Goal: Task Accomplishment & Management: Complete application form

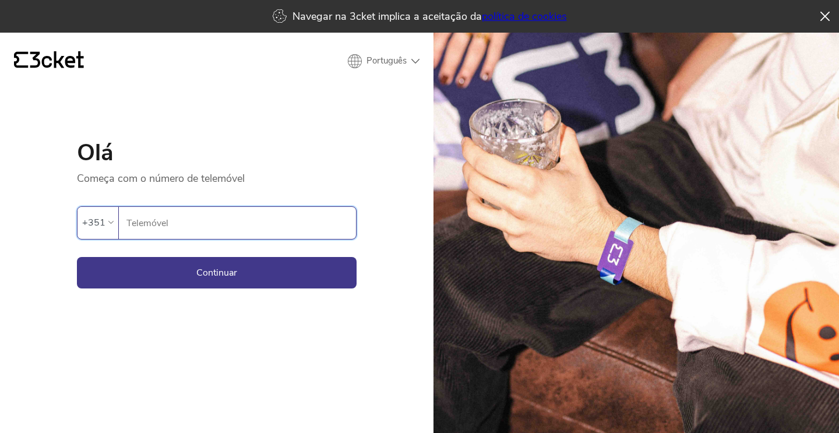
click at [156, 216] on input "Telemóvel" at bounding box center [241, 223] width 230 height 32
type input "9"
click at [100, 227] on div "+351" at bounding box center [93, 222] width 23 height 17
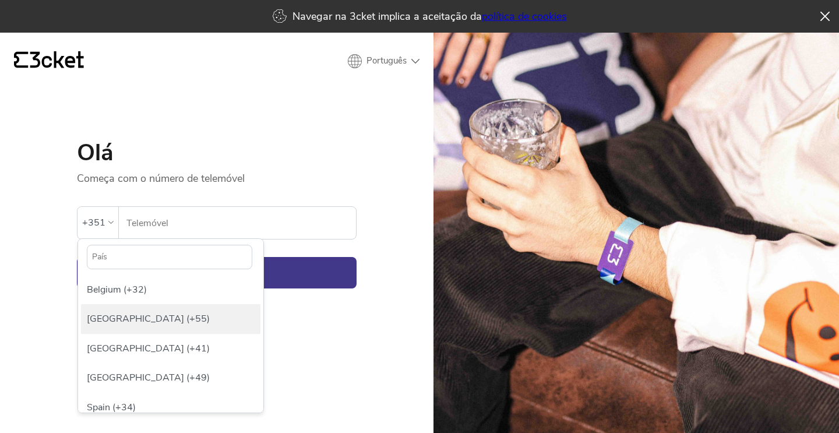
click at [97, 319] on div "[GEOGRAPHIC_DATA] (+55)" at bounding box center [170, 318] width 179 height 29
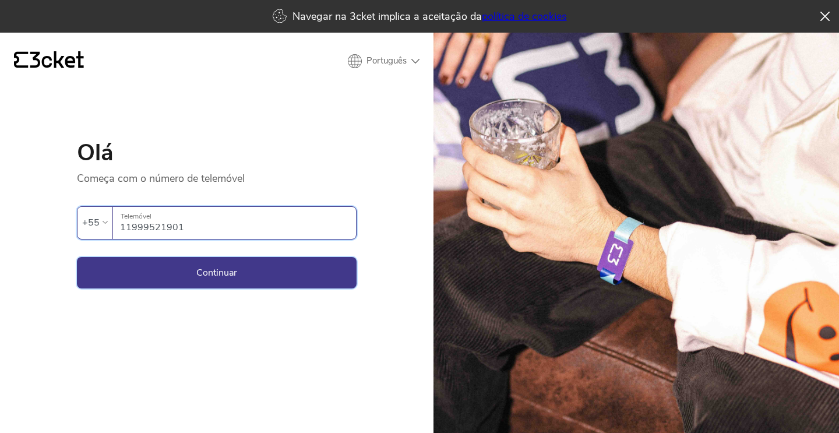
type input "11999521901"
click at [206, 271] on button "Continuar" at bounding box center [217, 272] width 280 height 31
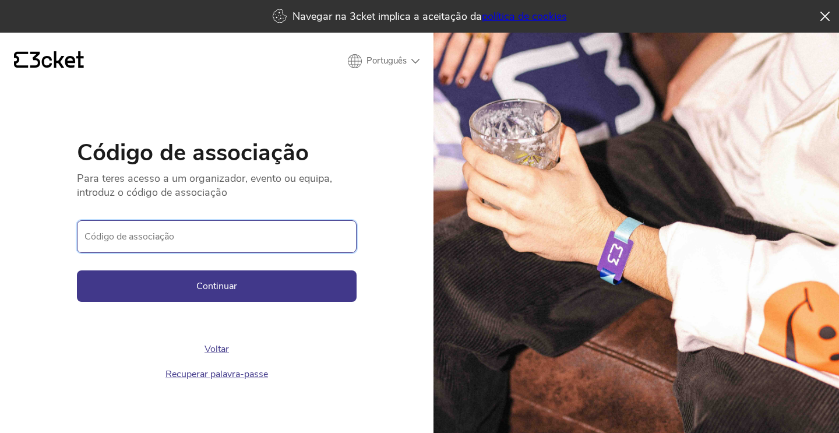
click at [184, 236] on input "Código de associação" at bounding box center [217, 236] width 280 height 33
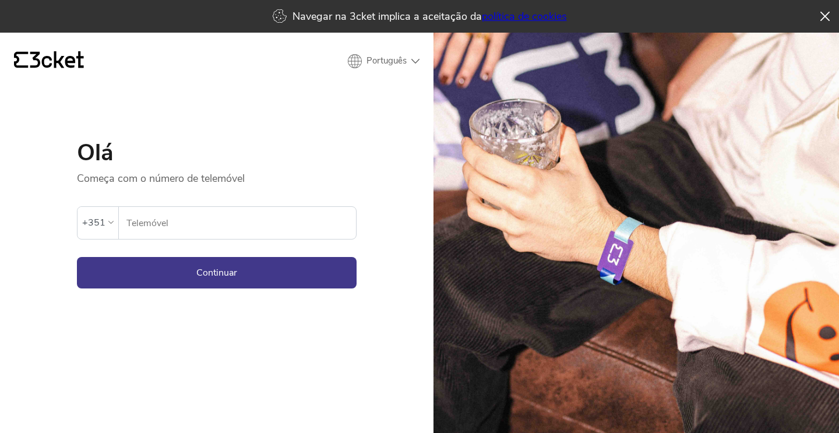
click at [153, 221] on input "Telemóvel" at bounding box center [241, 223] width 230 height 32
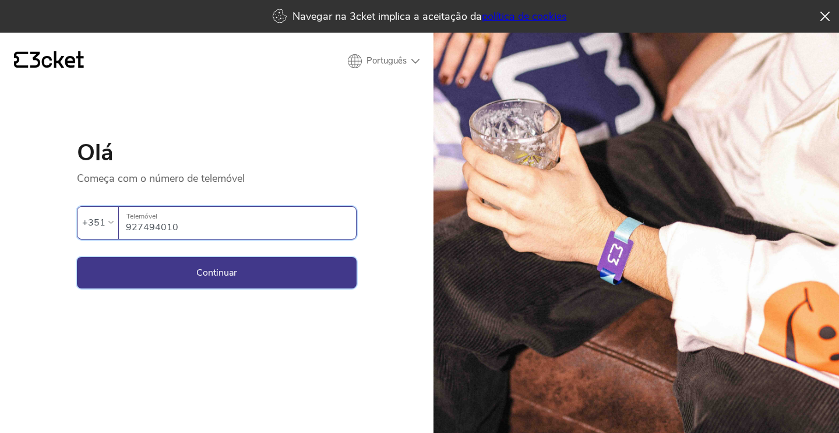
type input "927494010"
click at [204, 273] on button "Continuar" at bounding box center [217, 272] width 280 height 31
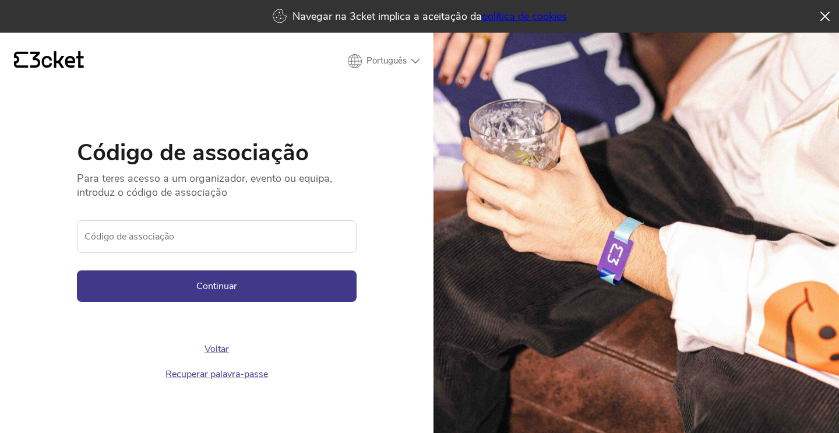
click at [199, 370] on link "Recuperar palavra-passe" at bounding box center [216, 374] width 103 height 13
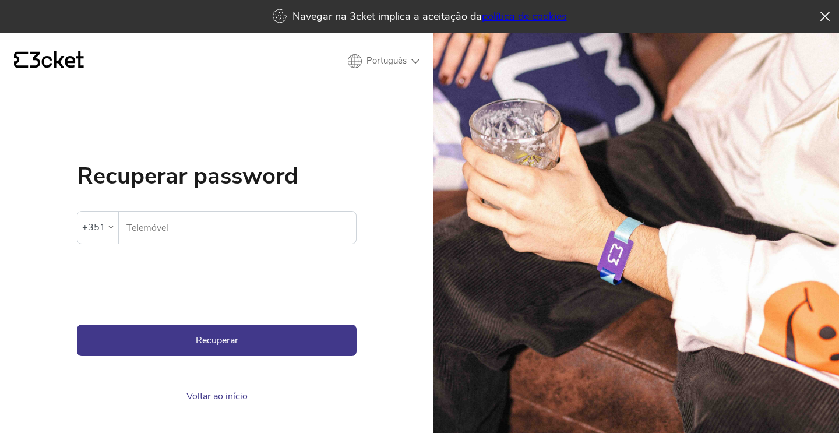
click at [157, 230] on input "Telemóvel" at bounding box center [241, 228] width 230 height 32
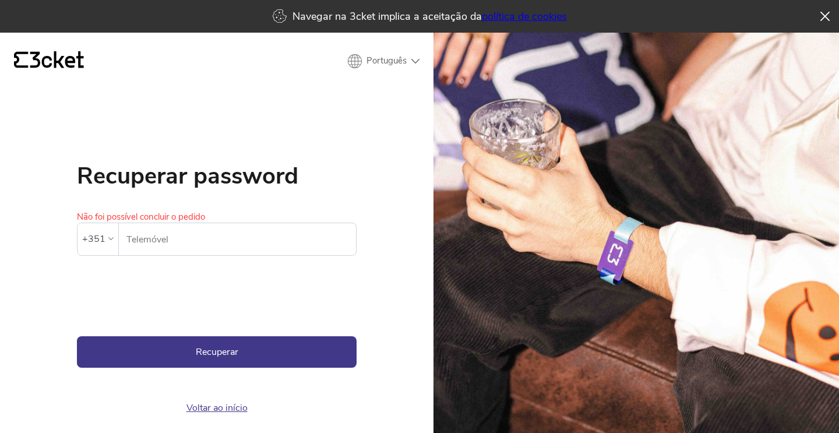
click at [143, 232] on input "Telemóvel" at bounding box center [241, 239] width 230 height 32
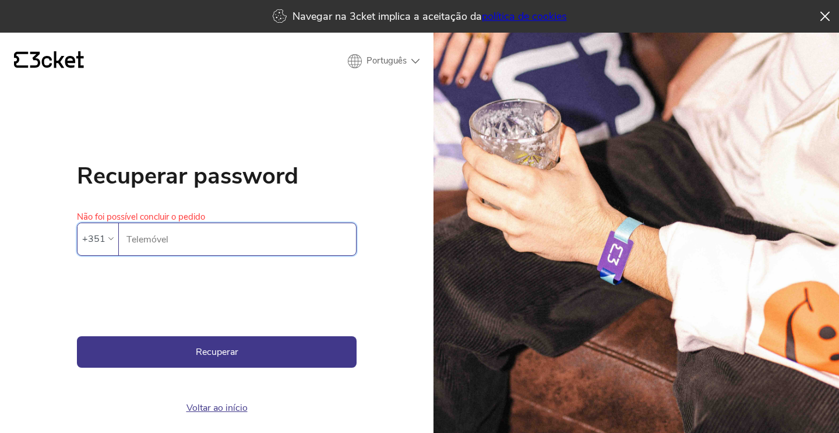
click at [69, 65] on icon "{' '}" at bounding box center [49, 59] width 70 height 17
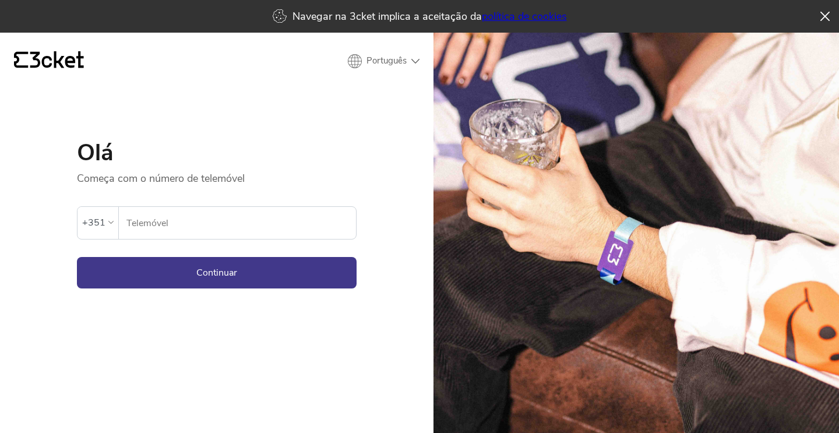
click at [154, 225] on input "Telemóvel" at bounding box center [241, 223] width 230 height 32
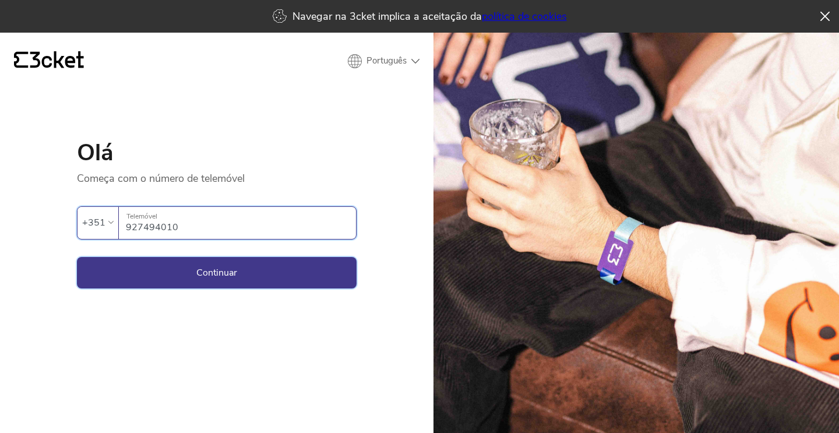
type input "927494010"
click at [192, 261] on button "Continuar" at bounding box center [217, 272] width 280 height 31
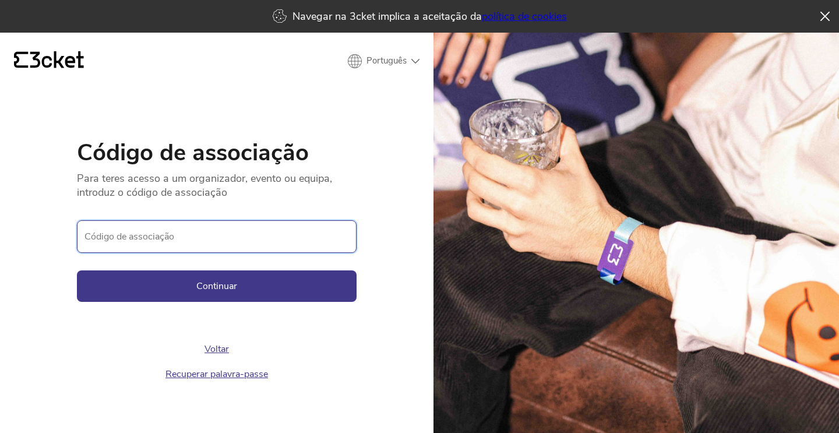
click at [178, 244] on input "Código de associação" at bounding box center [217, 236] width 280 height 33
type input "t"
paste input "cd99d69de30c455abae517ff2c97a854"
type input "cd99d69de30c455abae517ff2c97a854"
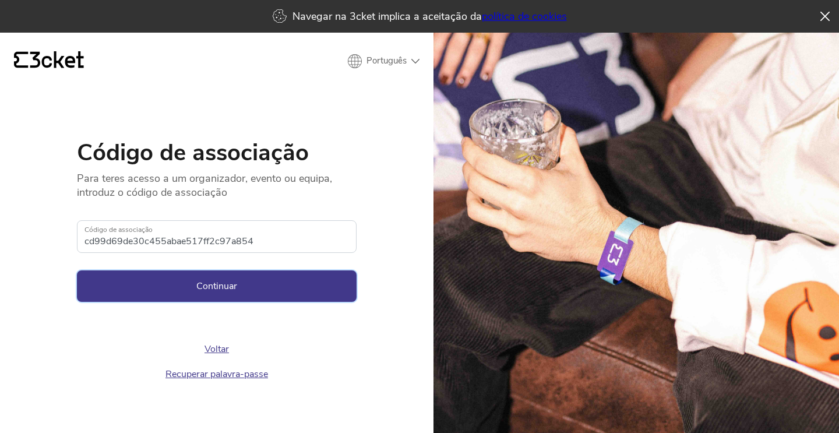
click at [224, 293] on button "Continuar" at bounding box center [217, 285] width 280 height 31
